Goal: Information Seeking & Learning: Compare options

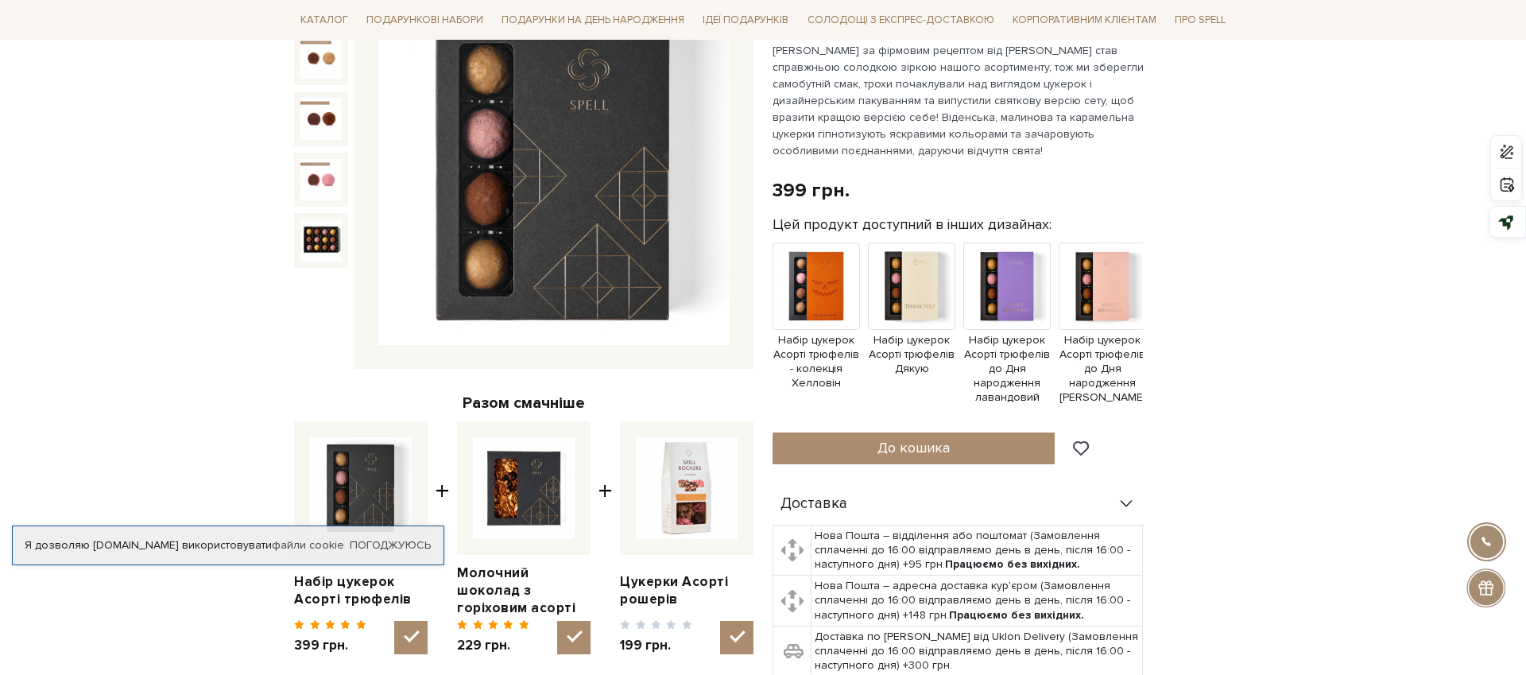
scroll to position [240, 0]
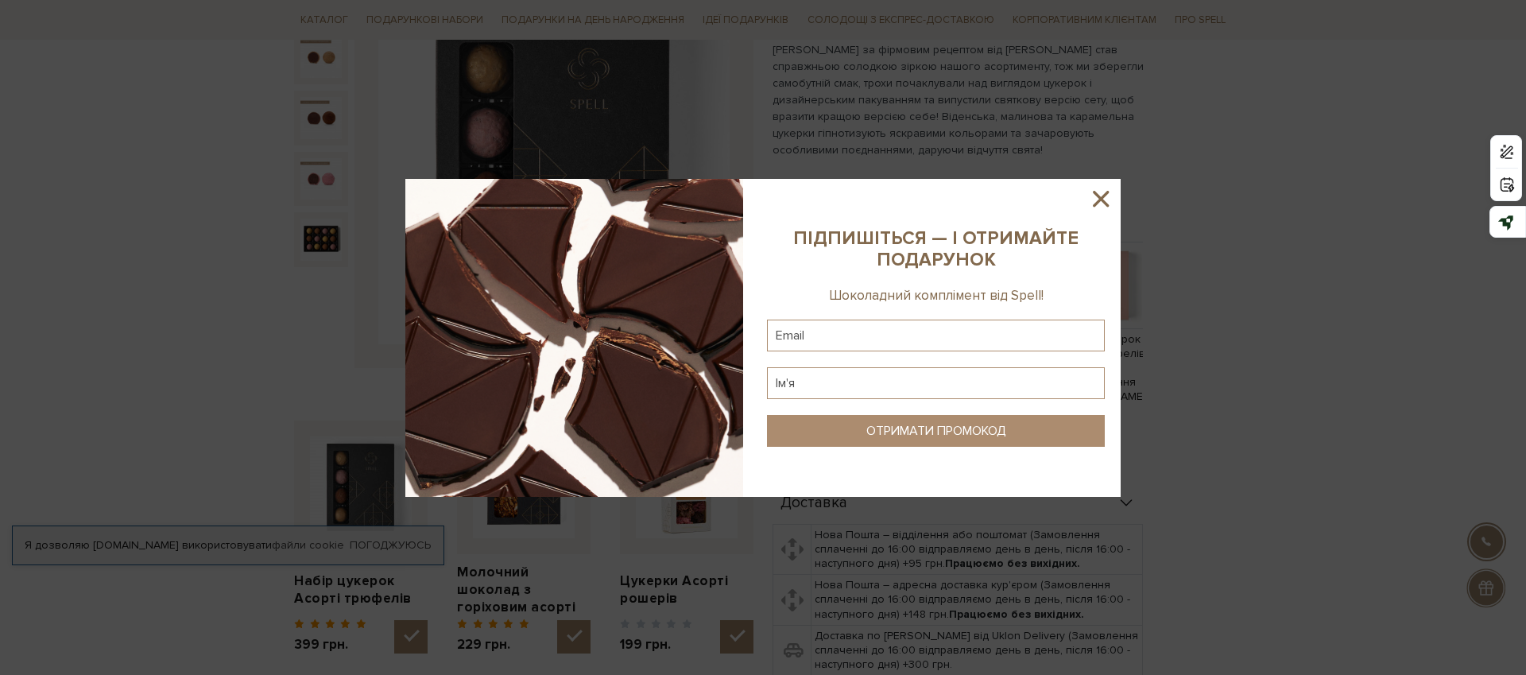
click at [1104, 206] on icon at bounding box center [1100, 198] width 27 height 27
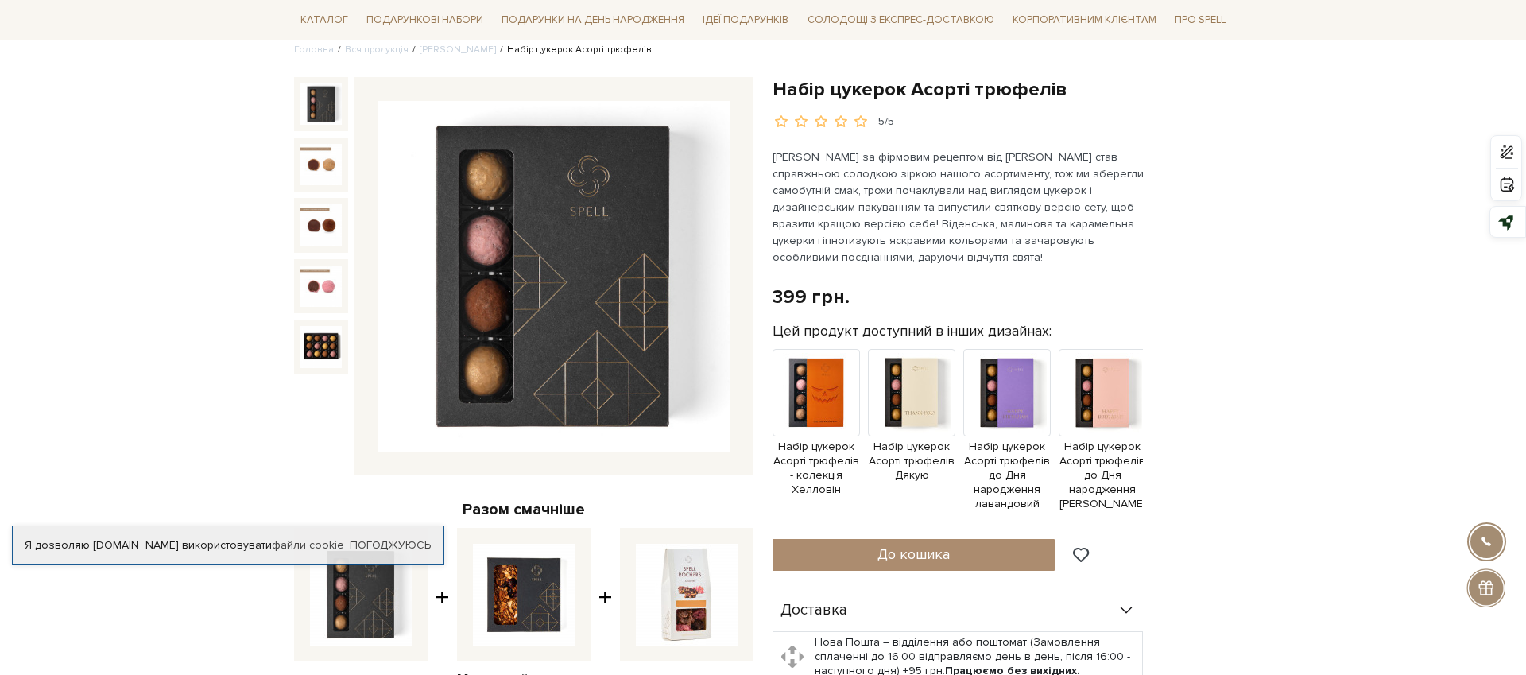
scroll to position [131, 0]
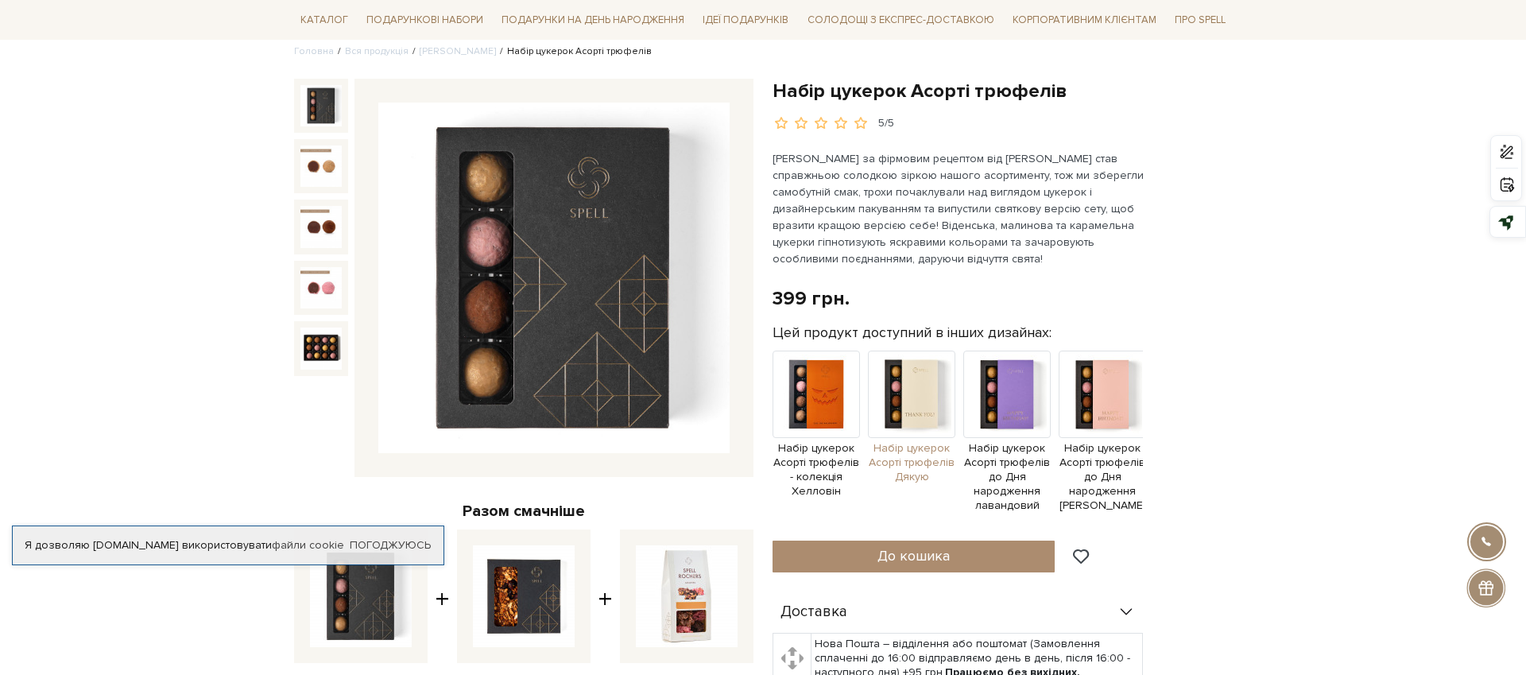
click at [923, 387] on img at bounding box center [911, 393] width 87 height 87
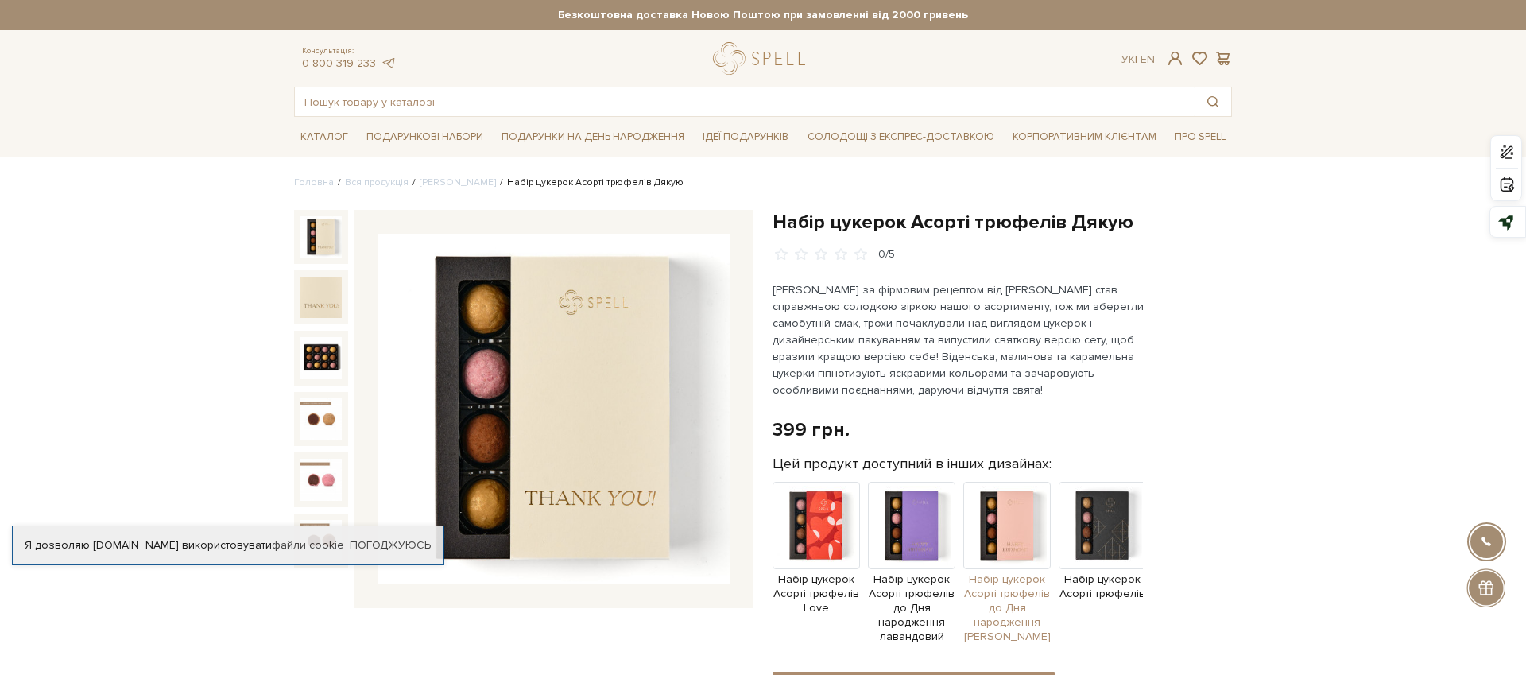
click at [1009, 534] on img at bounding box center [1006, 525] width 87 height 87
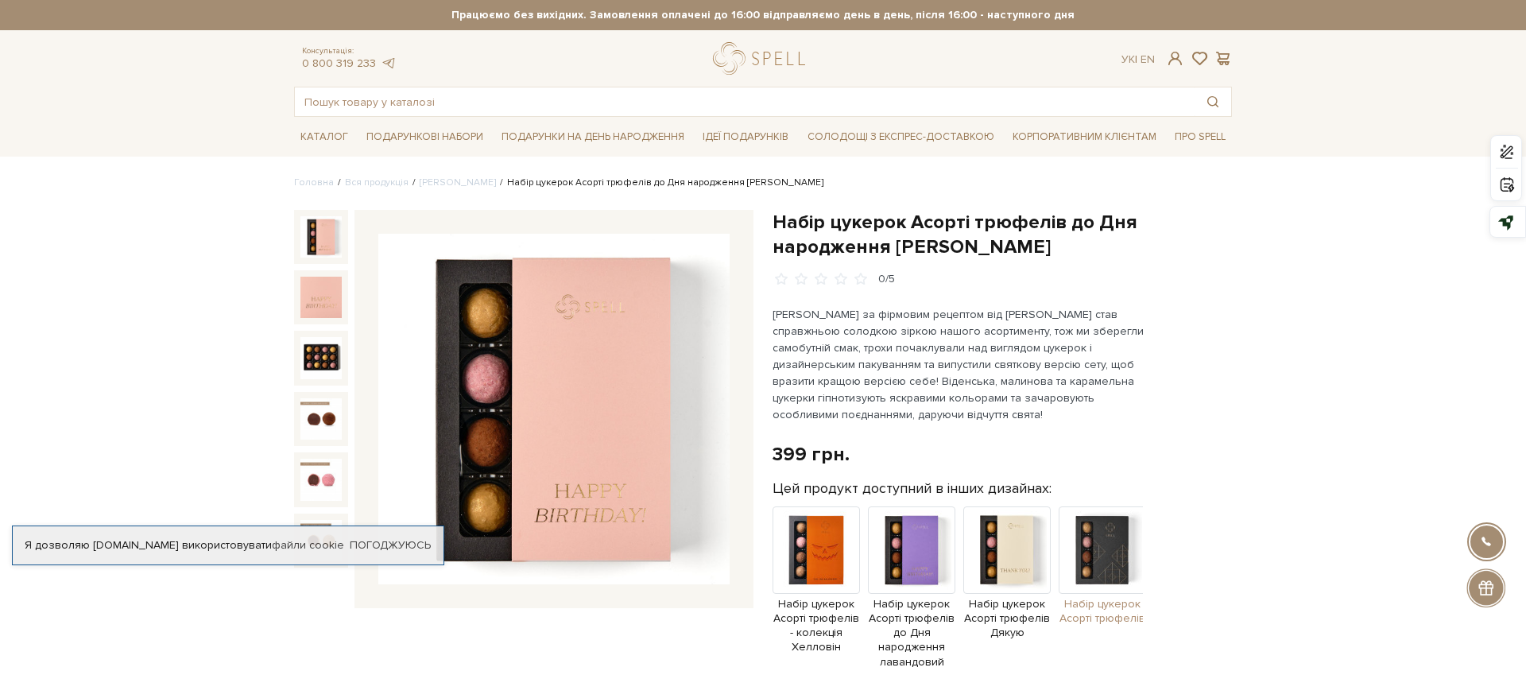
click at [1105, 543] on img at bounding box center [1101, 549] width 87 height 87
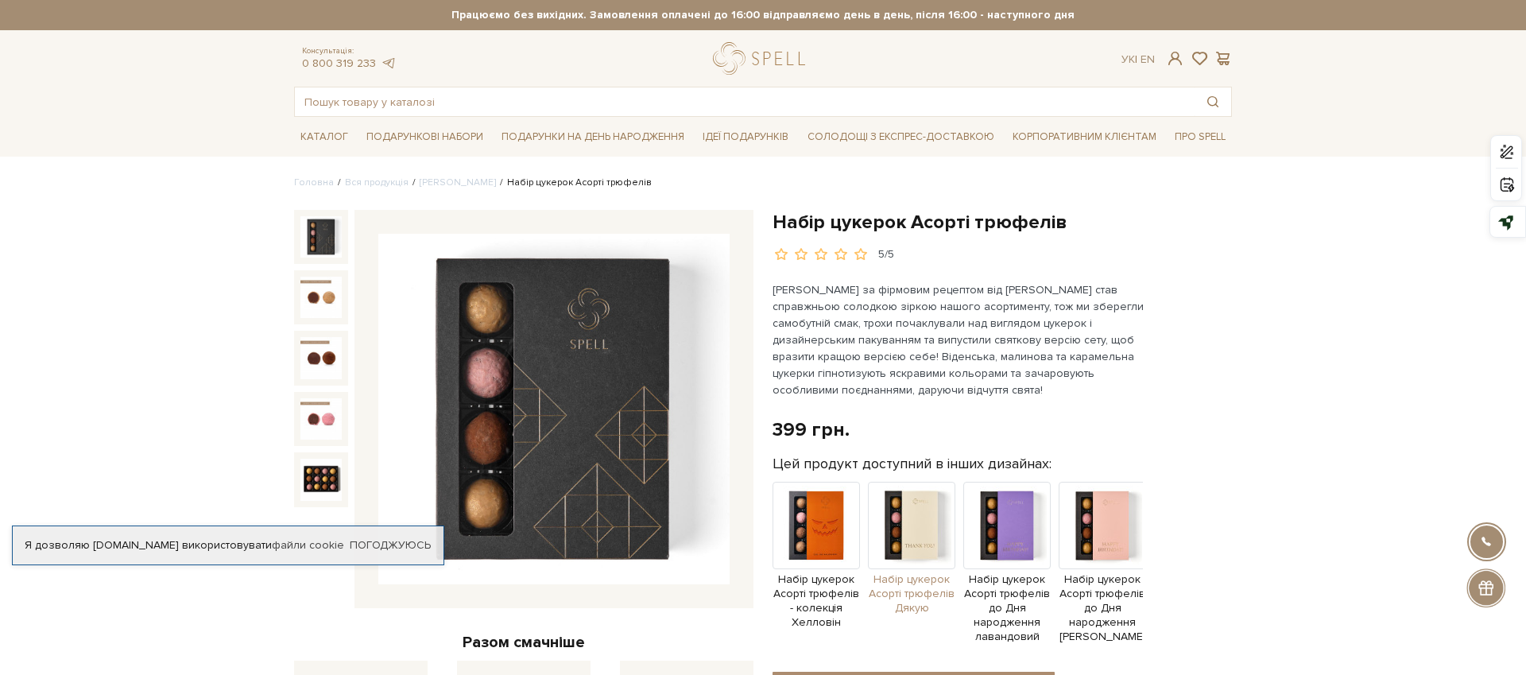
click at [909, 542] on img at bounding box center [911, 525] width 87 height 87
